Goal: Task Accomplishment & Management: Use online tool/utility

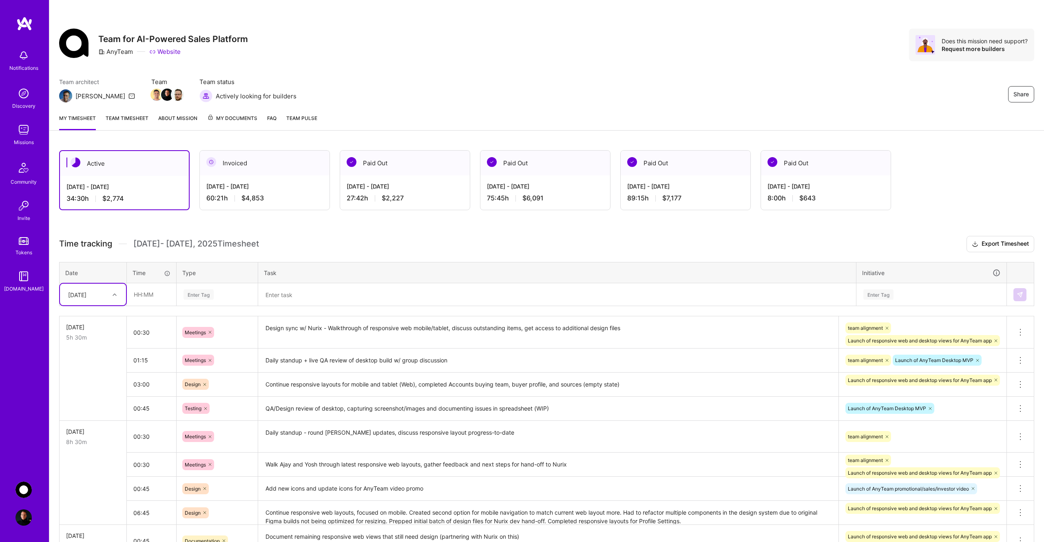
scroll to position [68, 0]
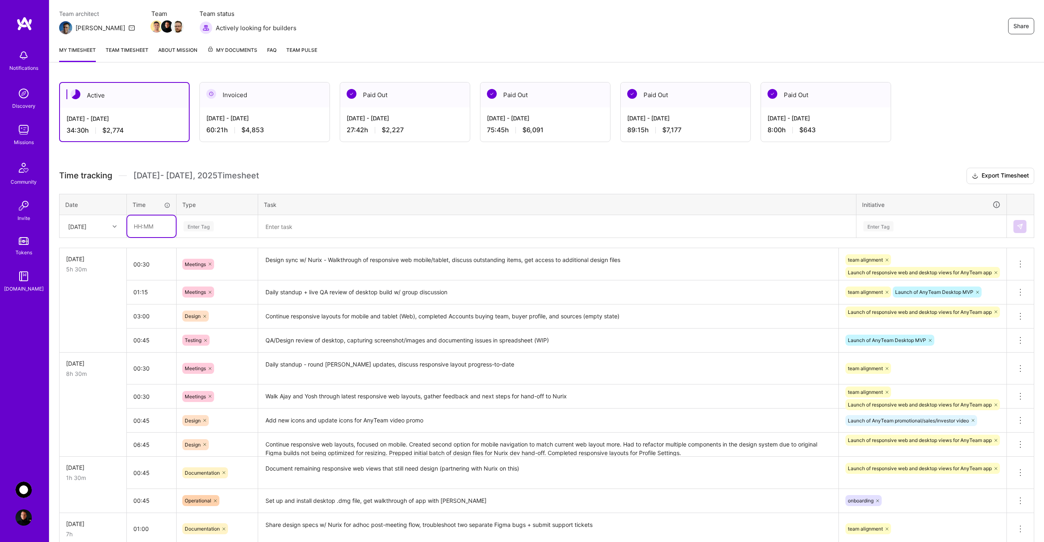
click at [157, 229] on input "text" at bounding box center [151, 226] width 49 height 22
type input "06:15"
click at [198, 227] on div "Enter Tag" at bounding box center [199, 226] width 30 height 13
click at [204, 271] on span "Design" at bounding box center [193, 272] width 24 height 11
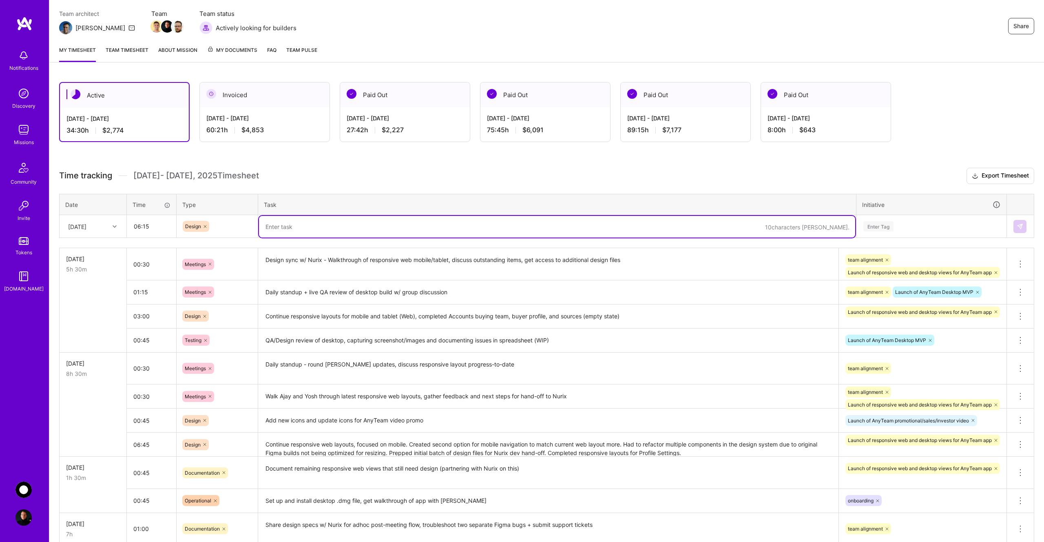
click at [299, 231] on textarea at bounding box center [557, 227] width 596 height 22
click at [517, 229] on textarea "Continued responsive web views for tablet and mobile. Completed the following p…" at bounding box center [557, 227] width 596 height 22
click at [588, 228] on textarea "Continued responsive web views for tablet and mobile. Completed the following p…" at bounding box center [557, 227] width 596 height 22
click at [533, 227] on textarea "Continued responsive web views for tablet and mobile. Completed the following p…" at bounding box center [557, 227] width 596 height 22
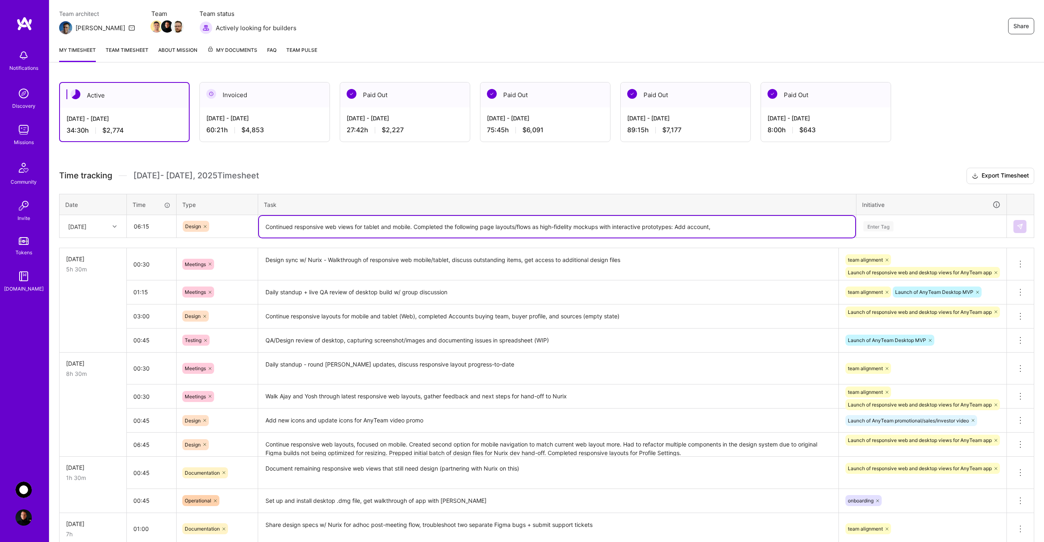
click at [724, 224] on textarea "Continued responsive web views for tablet and mobile. Completed the following p…" at bounding box center [557, 227] width 596 height 22
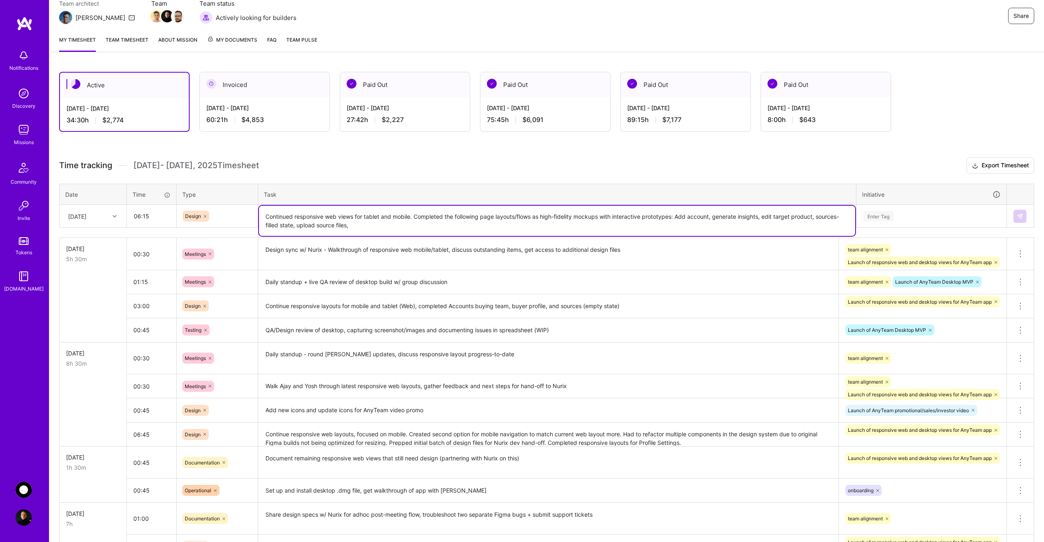
scroll to position [81, 0]
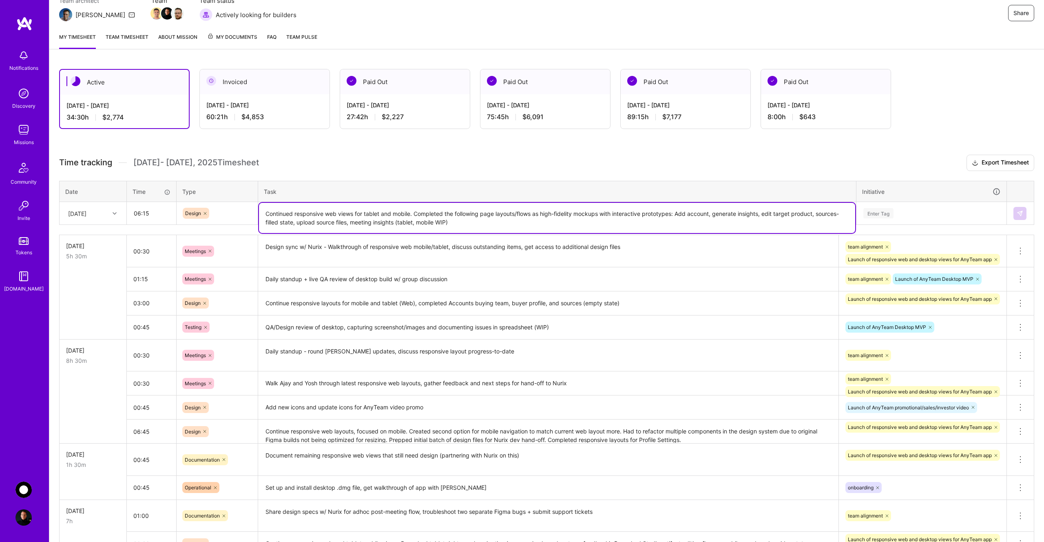
type textarea "Continued responsive web views for tablet and mobile. Completed the following p…"
click at [888, 215] on div "Enter Tag" at bounding box center [879, 213] width 30 height 13
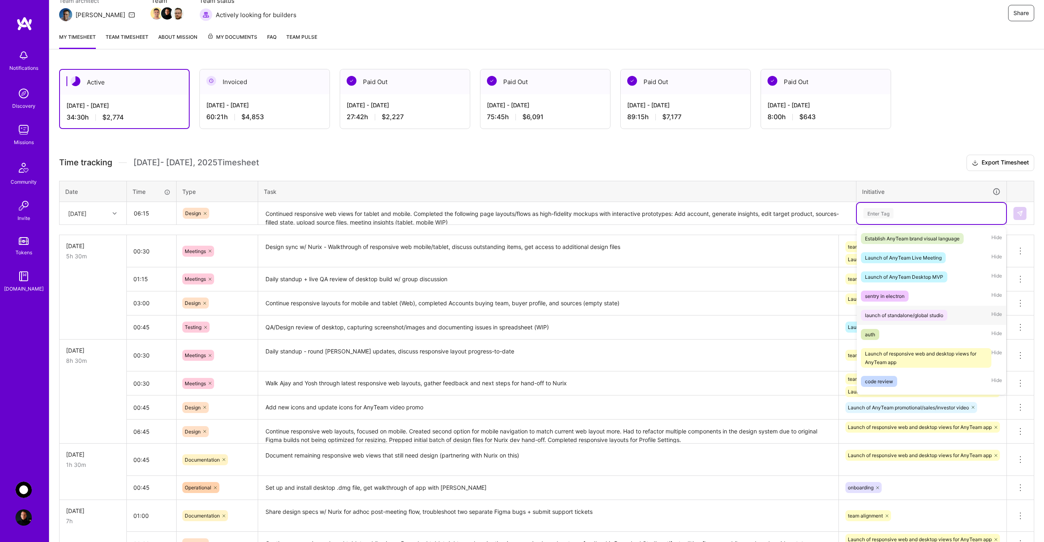
scroll to position [180, 0]
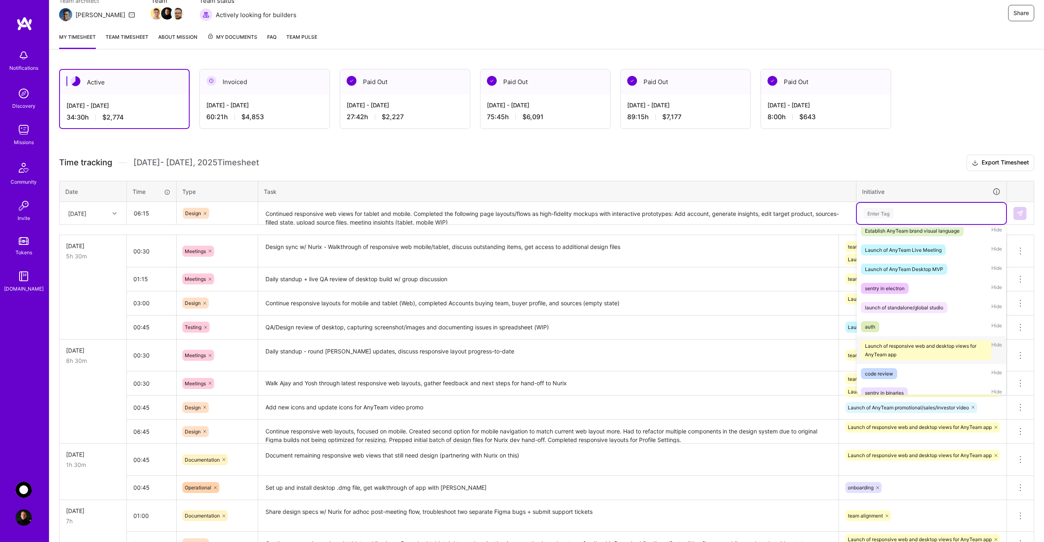
click at [919, 346] on div "Launch of responsive web and desktop views for AnyTeam app" at bounding box center [926, 349] width 122 height 17
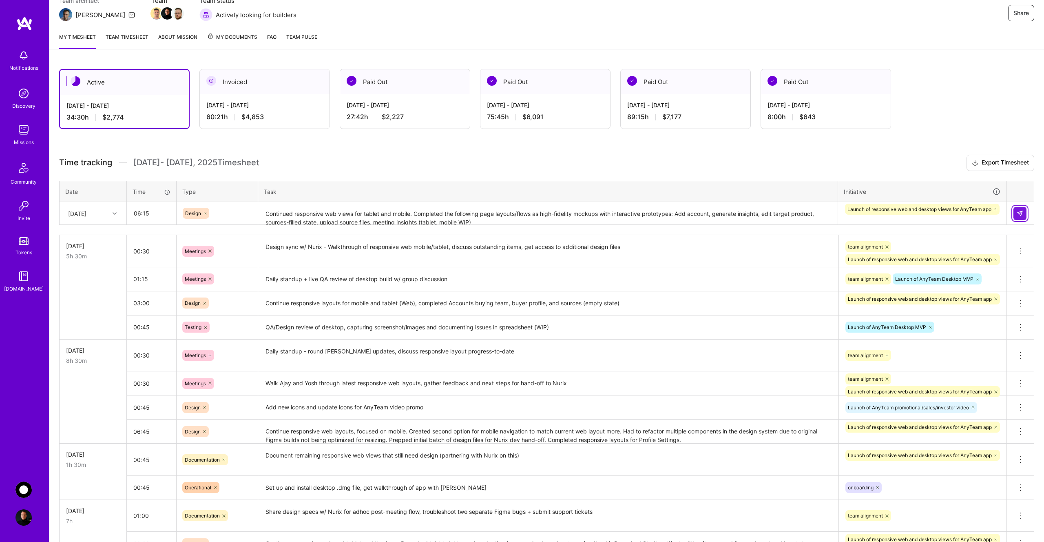
click at [1019, 214] on img at bounding box center [1020, 213] width 7 height 7
